Goal: Information Seeking & Learning: Check status

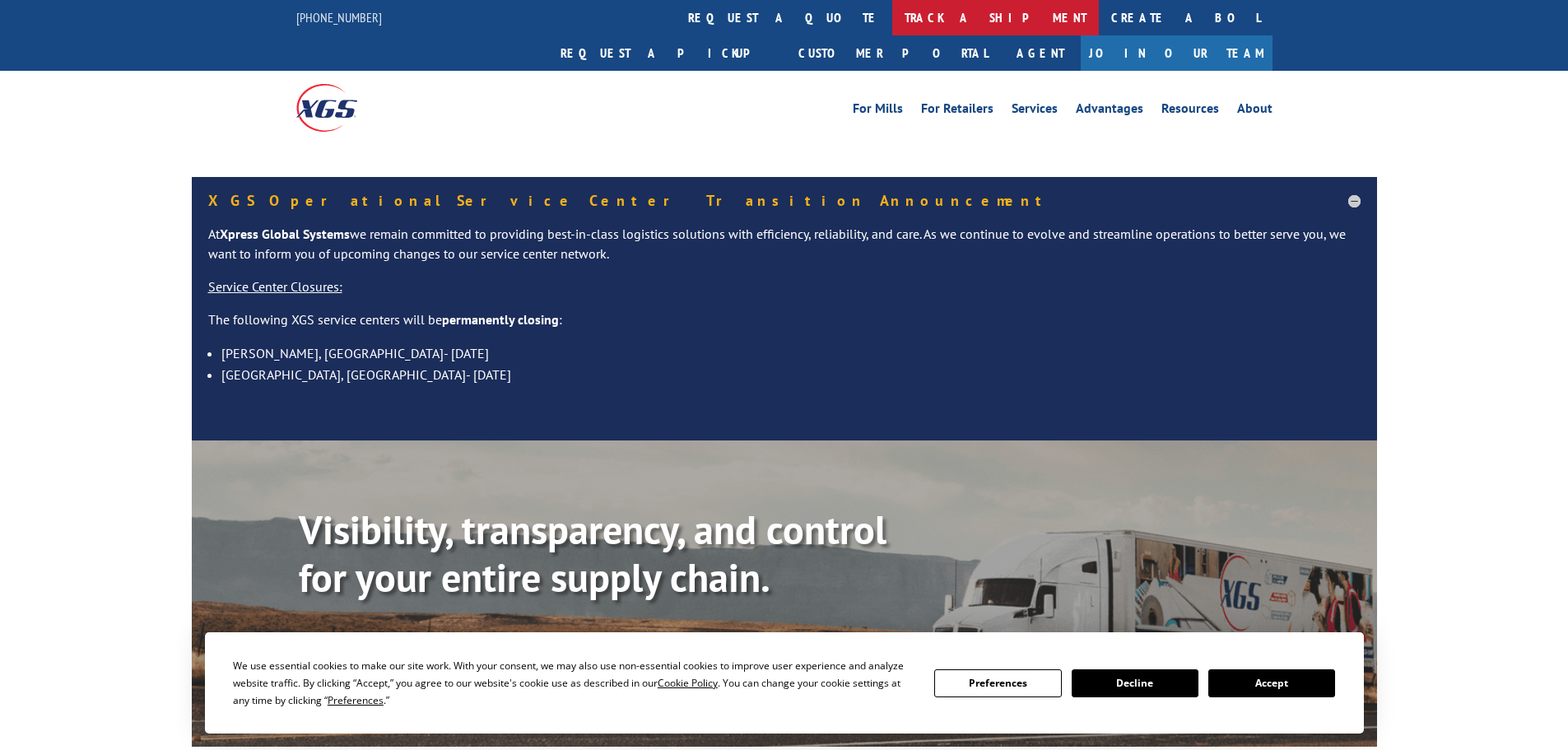
click at [893, 16] on link "track a shipment" at bounding box center [996, 17] width 207 height 36
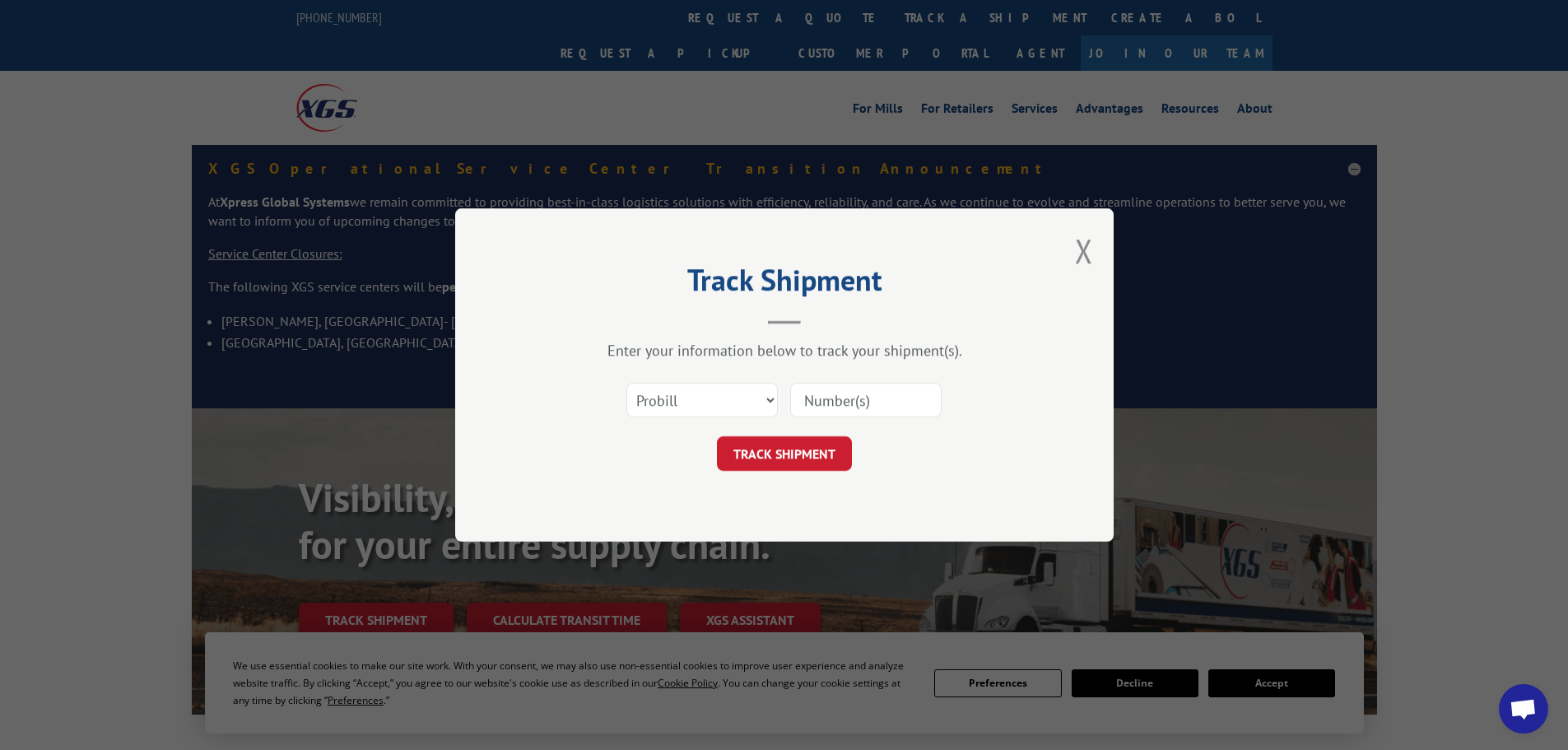
click at [728, 388] on select "Select category... Probill BOL PO" at bounding box center [703, 400] width 152 height 35
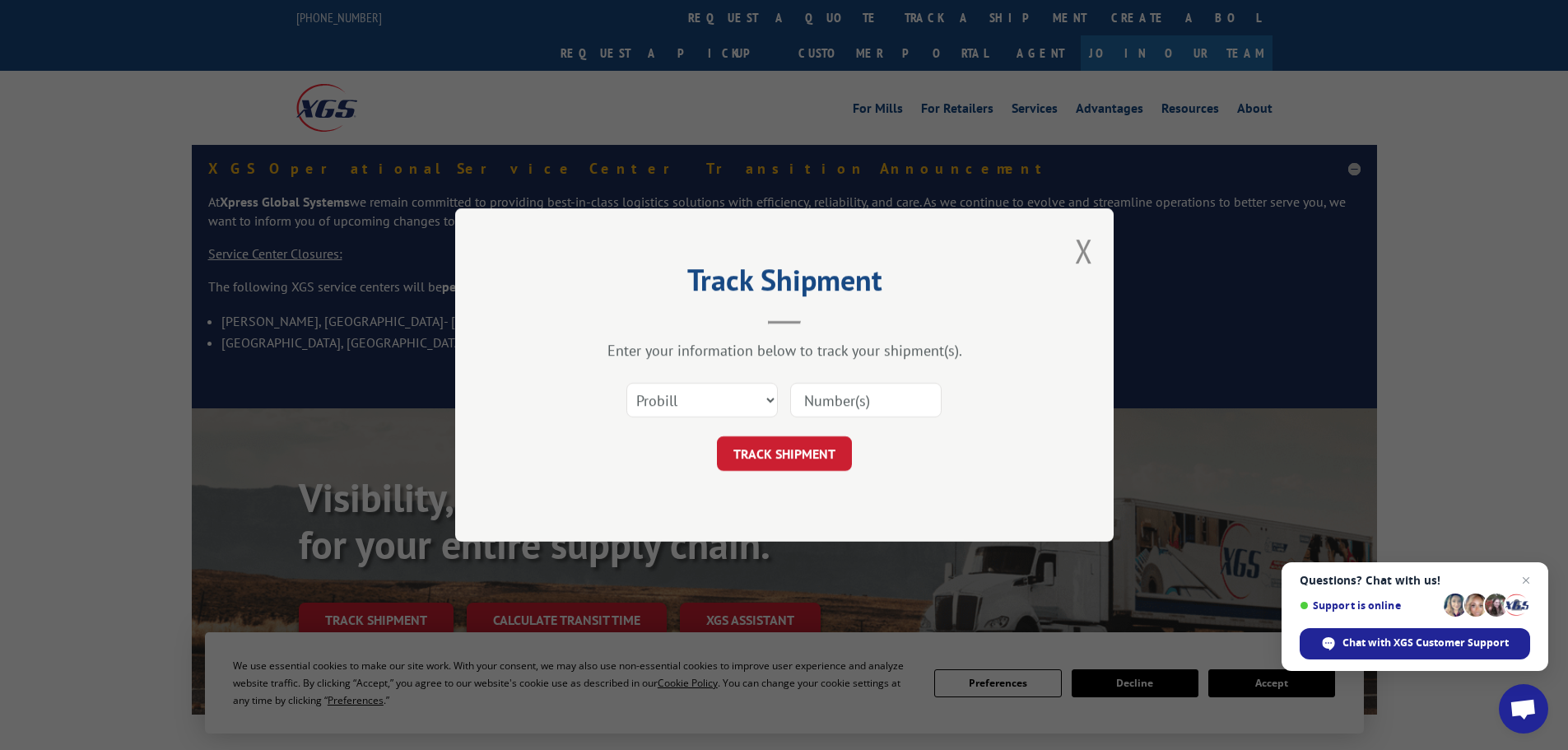
select select "bol"
click at [627, 383] on select "Select category... Probill BOL PO" at bounding box center [703, 400] width 152 height 35
click at [837, 396] on input at bounding box center [866, 400] width 152 height 35
type input "5089315"
click button "TRACK SHIPMENT" at bounding box center [785, 453] width 135 height 35
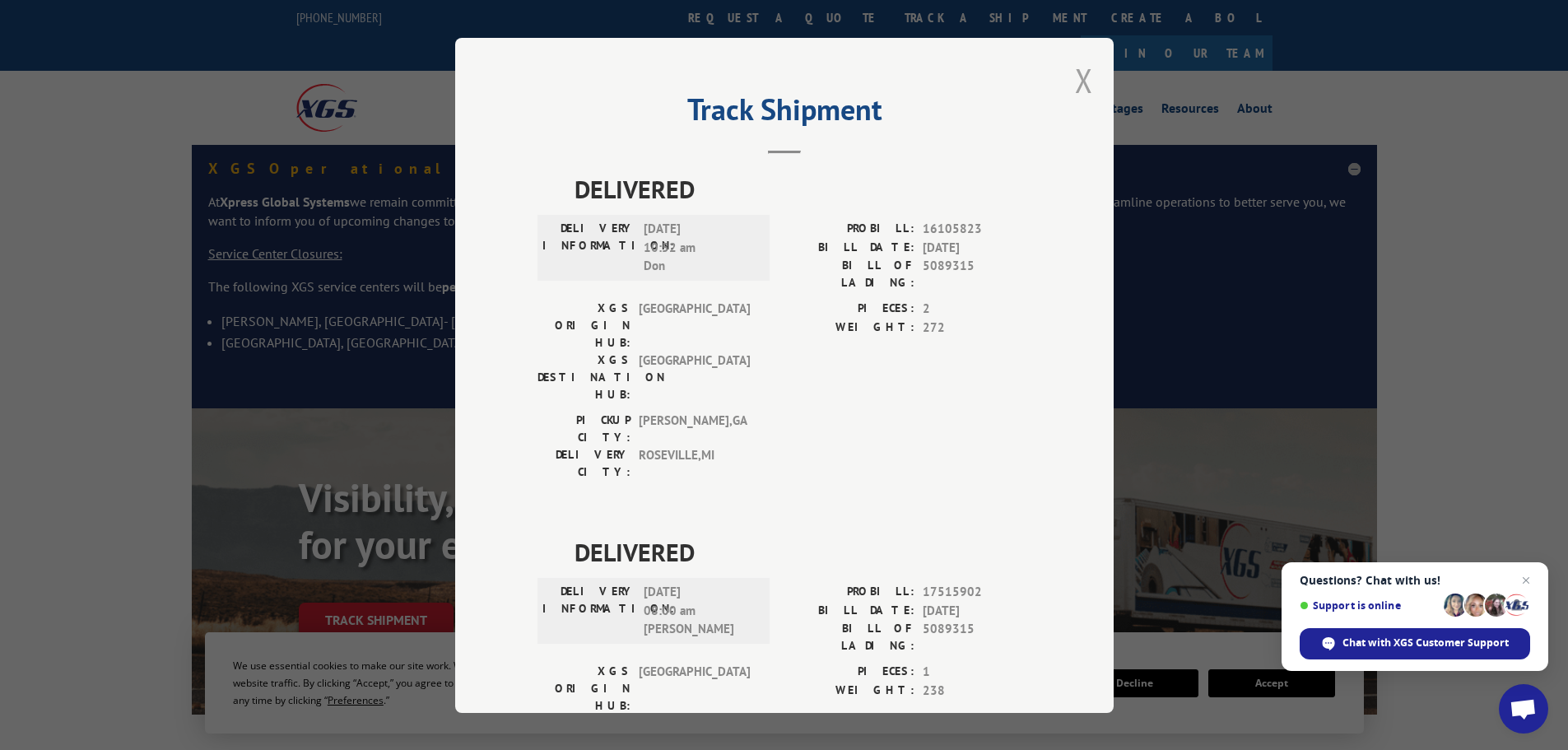
click at [1079, 81] on button "Close modal" at bounding box center [1085, 80] width 18 height 44
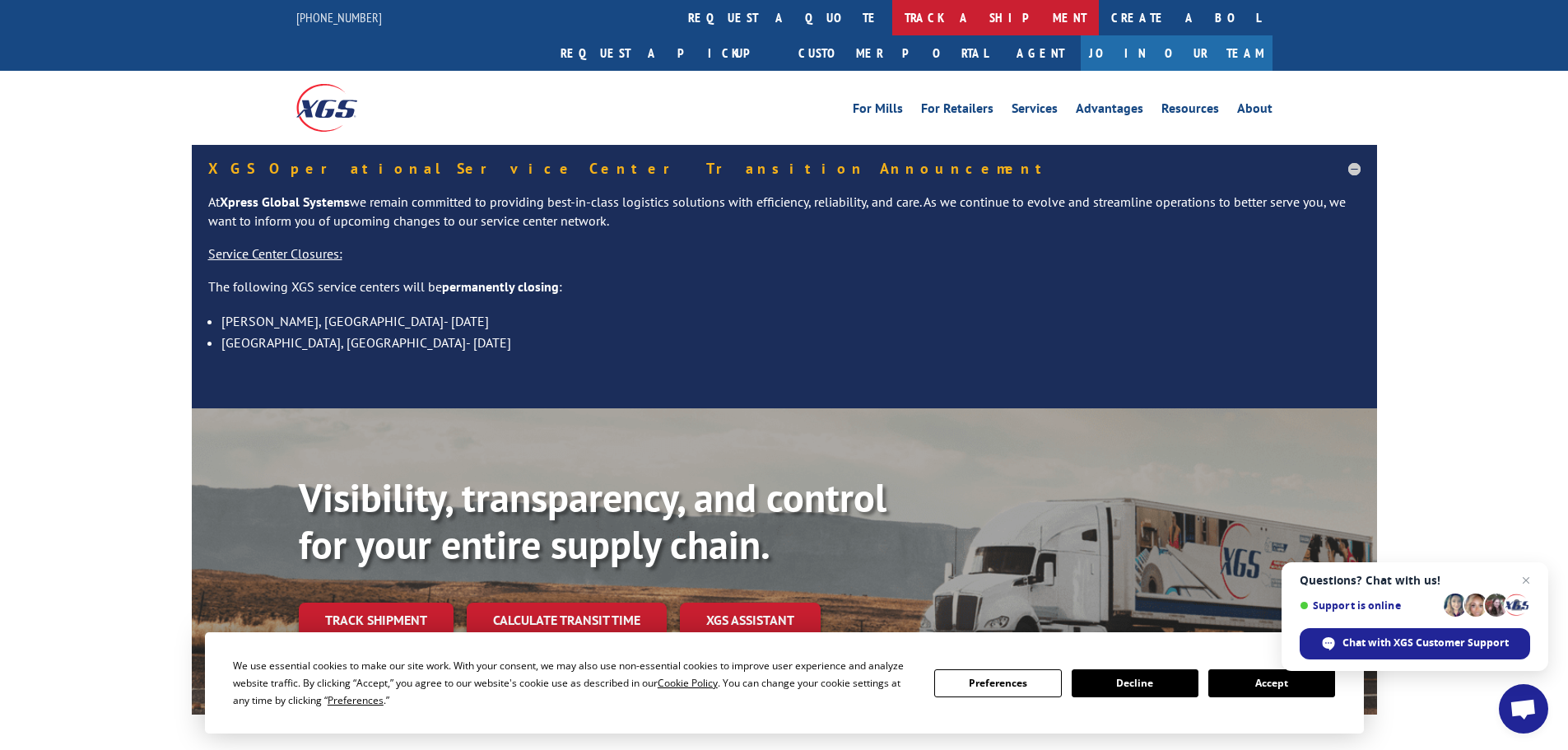
click at [893, 16] on link "track a shipment" at bounding box center [996, 17] width 207 height 36
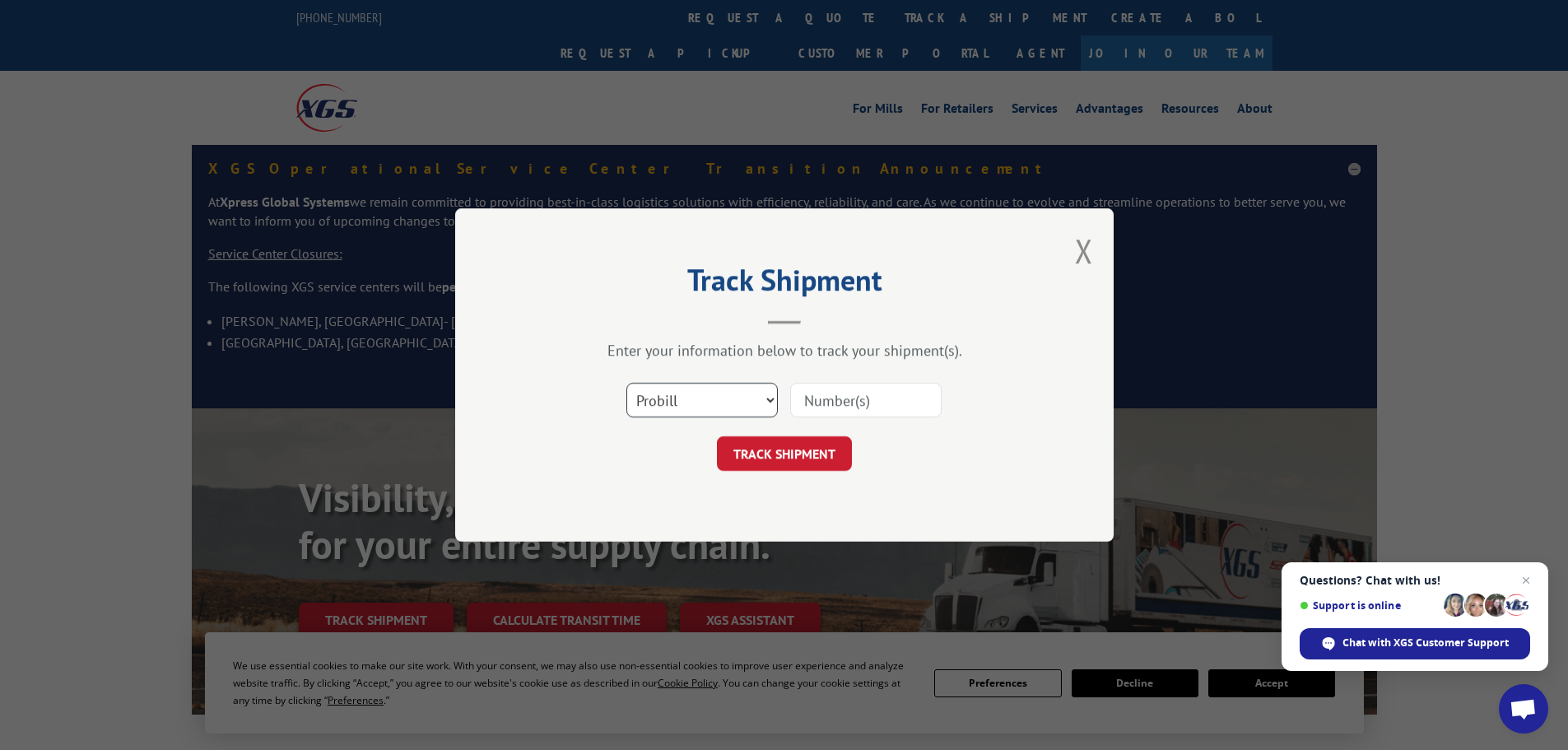
click at [684, 397] on select "Select category... Probill BOL PO" at bounding box center [703, 400] width 152 height 35
select select "bol"
click at [627, 383] on select "Select category... Probill BOL PO" at bounding box center [703, 400] width 152 height 35
click at [815, 399] on input at bounding box center [866, 400] width 152 height 35
type input "5993073"
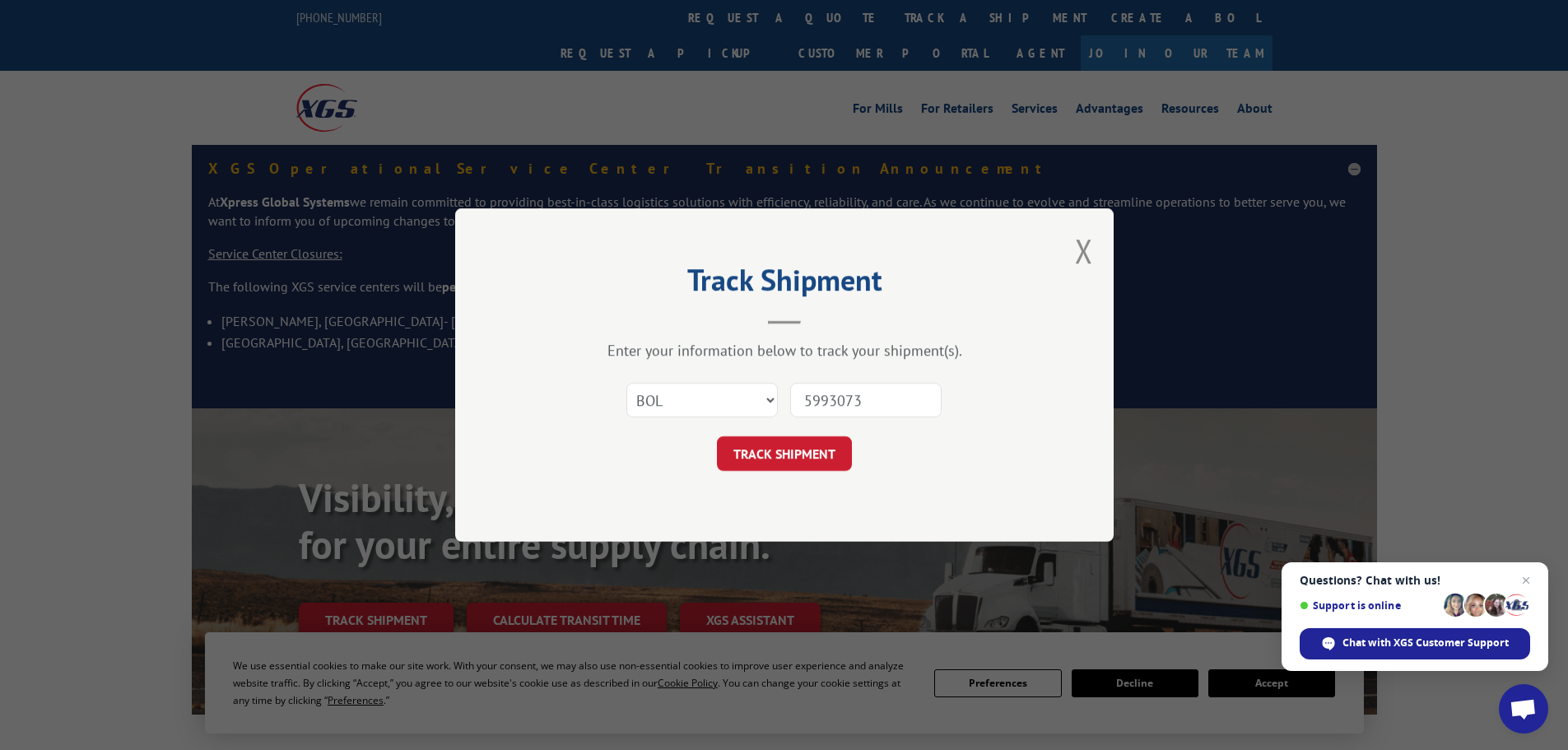
click button "TRACK SHIPMENT" at bounding box center [785, 453] width 135 height 35
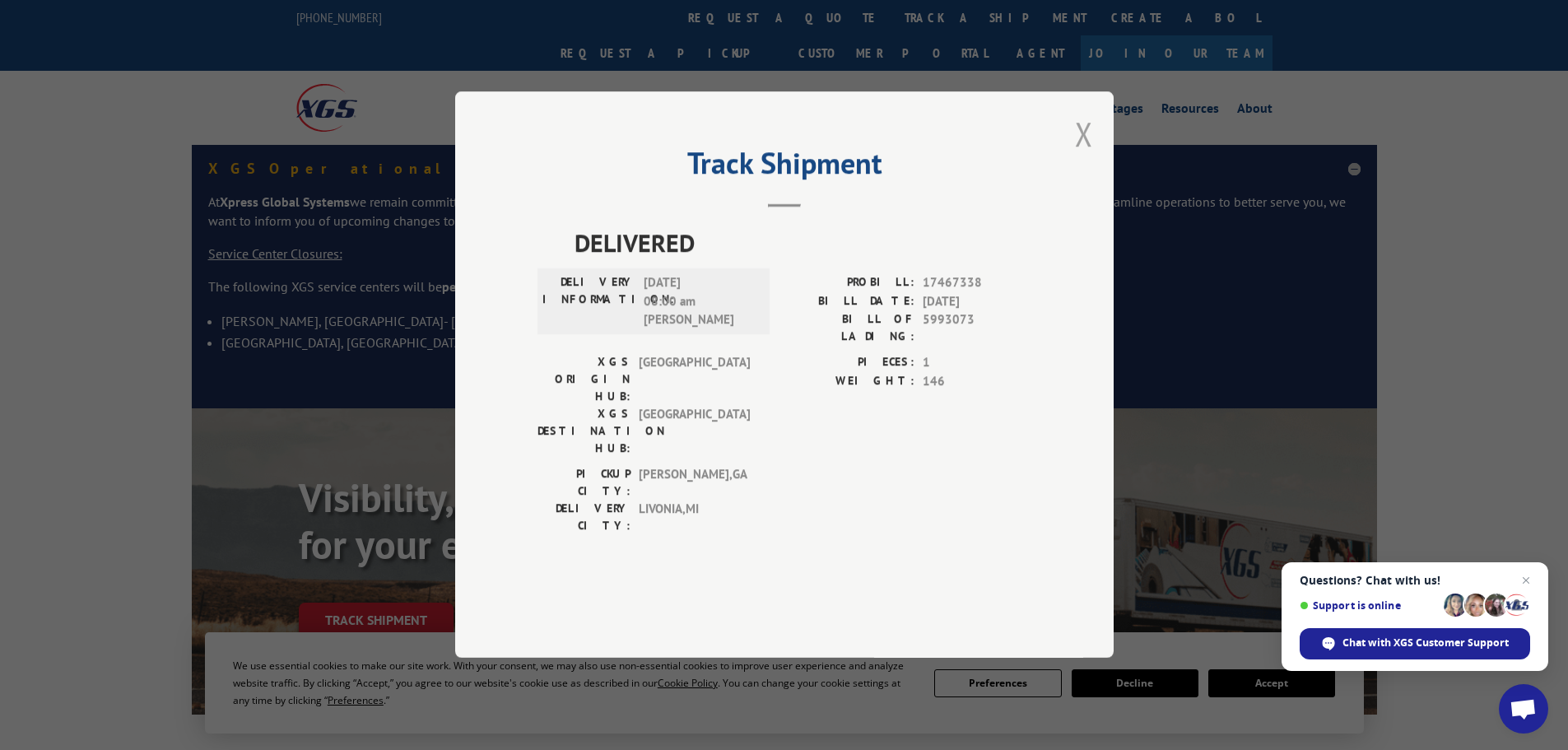
click at [1085, 155] on button "Close modal" at bounding box center [1085, 134] width 18 height 44
